Goal: Book appointment/travel/reservation

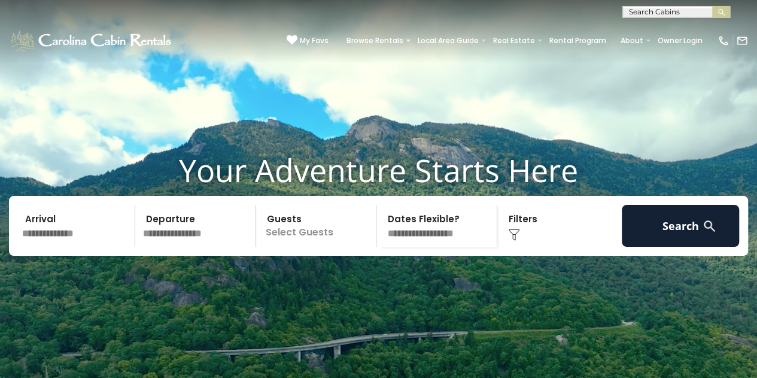
click at [695, 11] on input "text" at bounding box center [675, 14] width 105 height 12
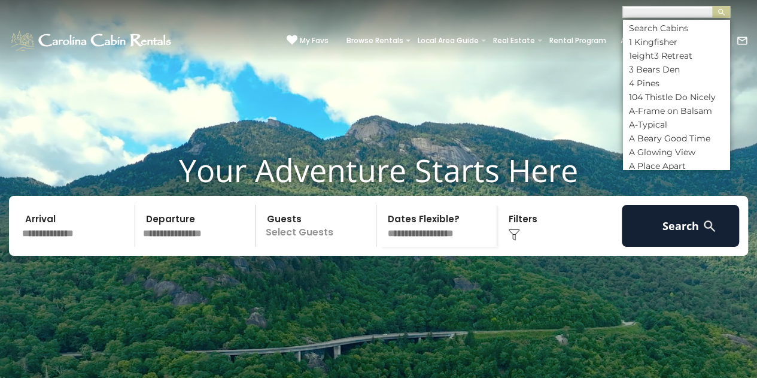
click at [665, 10] on input "text" at bounding box center [675, 14] width 105 height 12
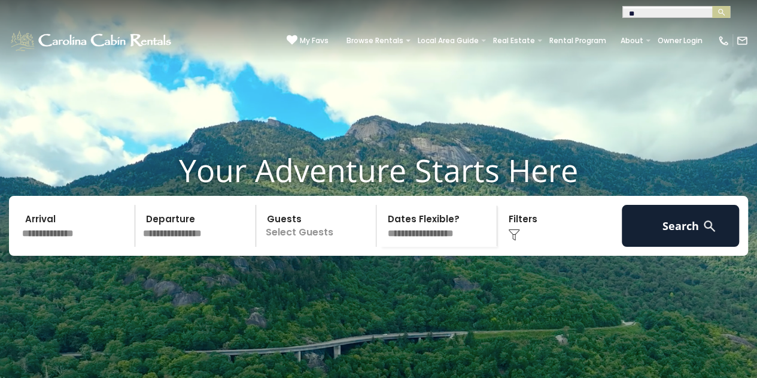
type input "*"
type input "**********"
click at [717, 8] on img "submit" at bounding box center [721, 12] width 9 height 9
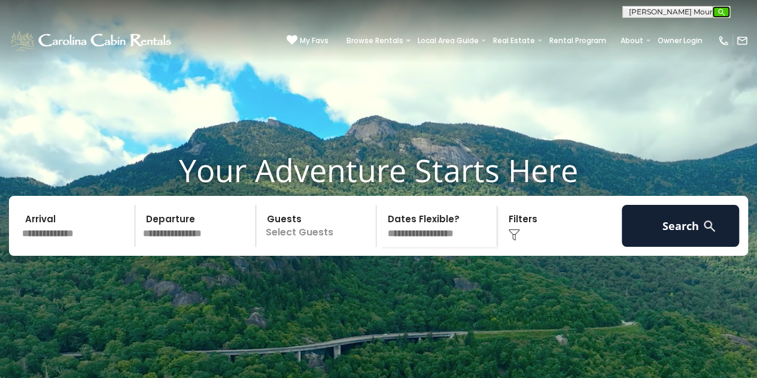
click at [723, 9] on img "submit" at bounding box center [721, 12] width 9 height 9
click at [698, 9] on input "text" at bounding box center [675, 14] width 105 height 12
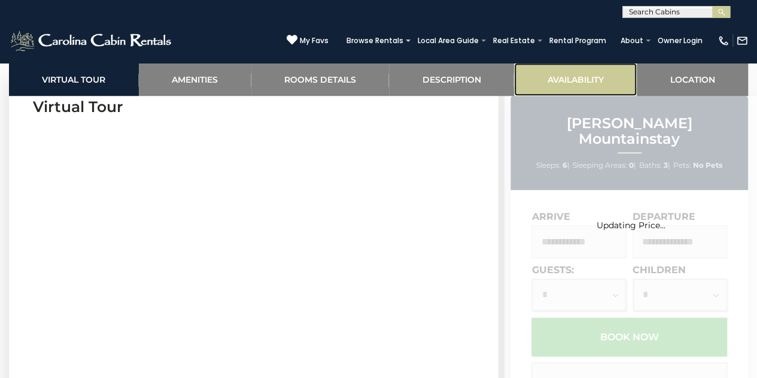
click at [577, 75] on link "Availability" at bounding box center [575, 79] width 123 height 33
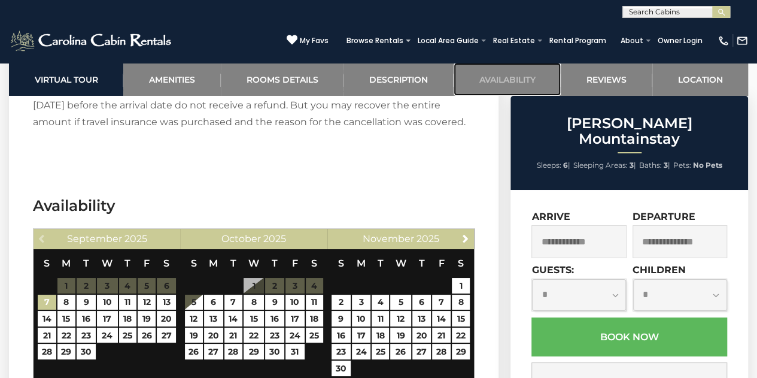
scroll to position [2135, 0]
